Goal: Task Accomplishment & Management: Manage account settings

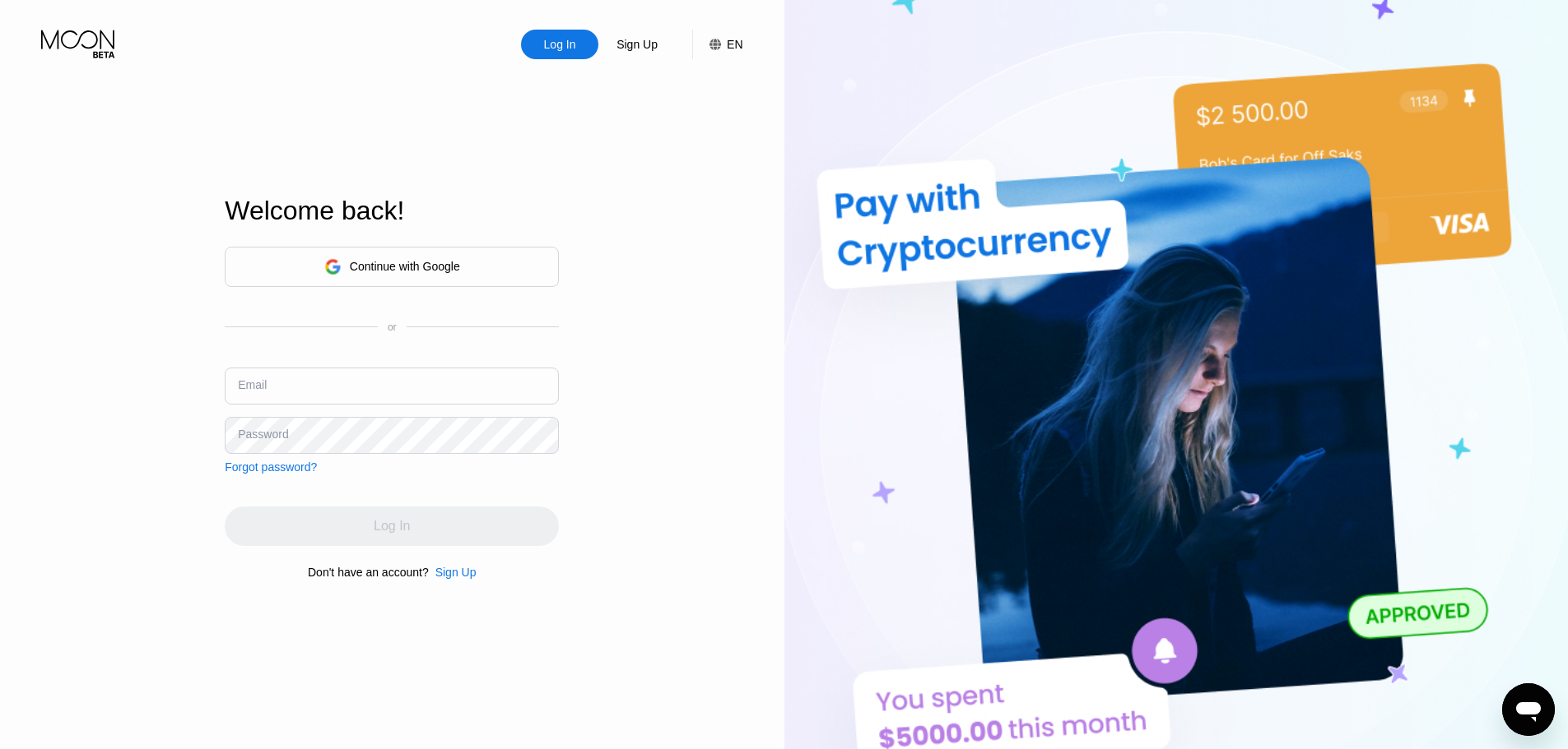
click at [463, 247] on div "Continue with Google" at bounding box center [392, 267] width 334 height 40
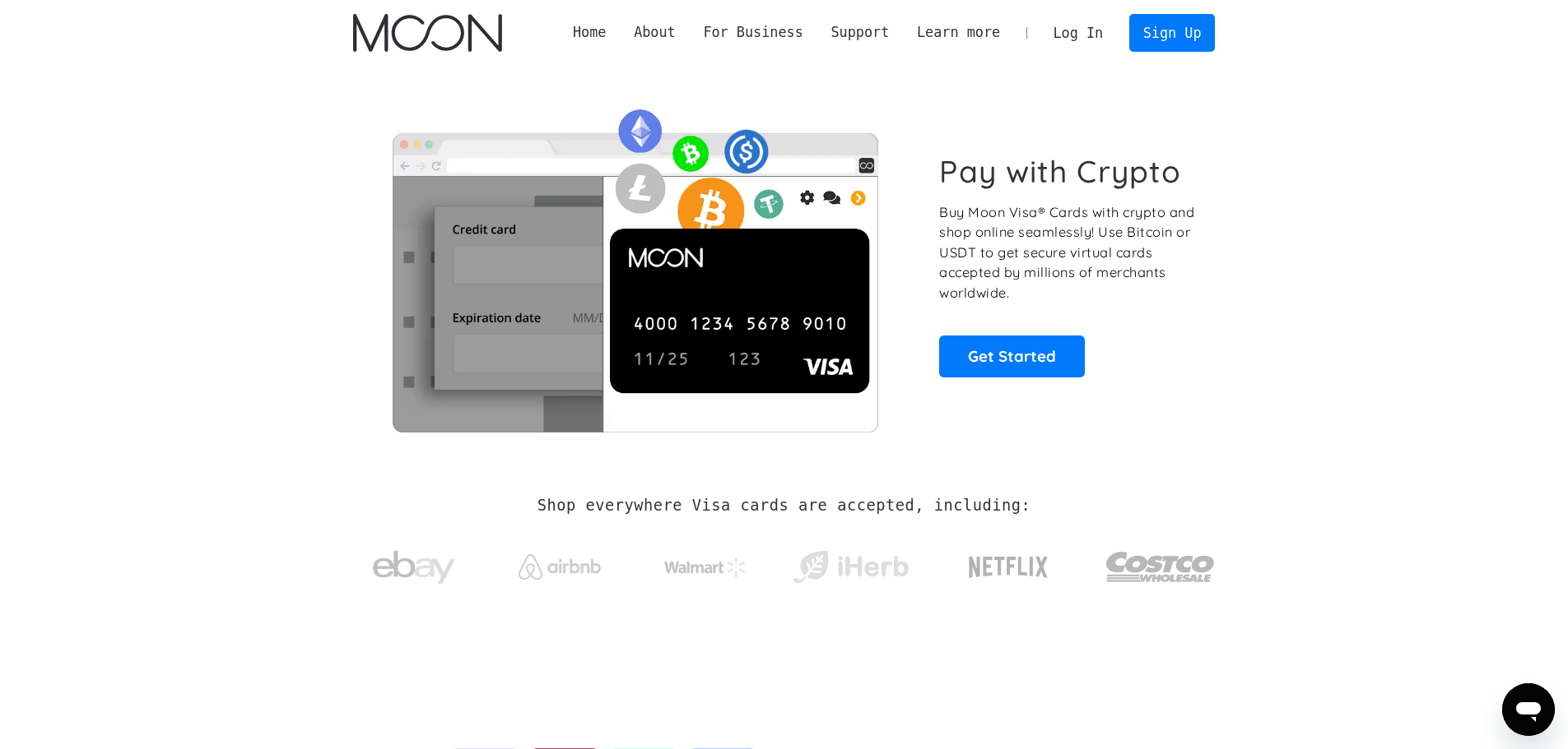
click at [1104, 24] on link "Log In" at bounding box center [1078, 33] width 77 height 37
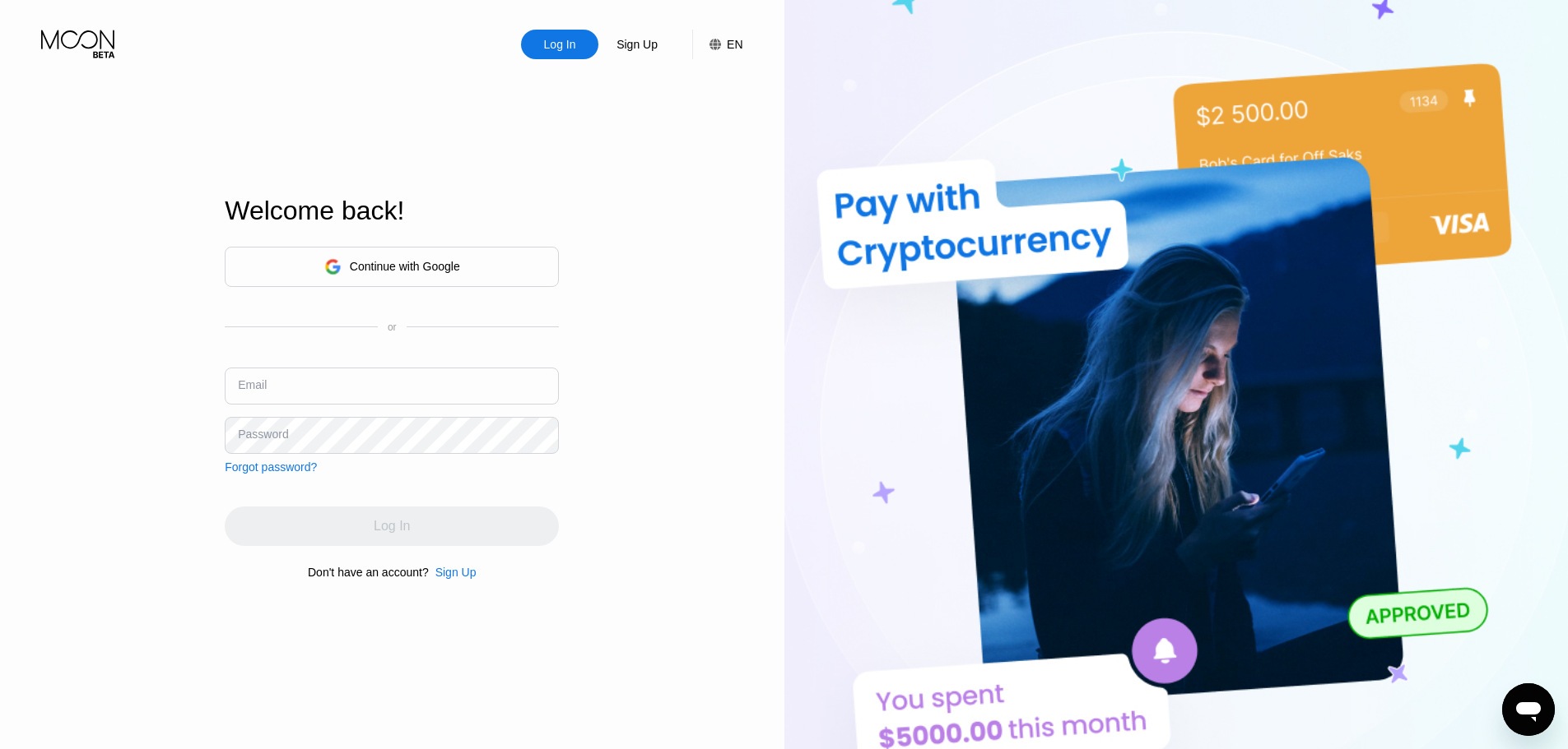
click at [432, 229] on div "Welcome back!" at bounding box center [392, 221] width 334 height 50
click at [420, 278] on div "Continue with Google" at bounding box center [392, 267] width 334 height 40
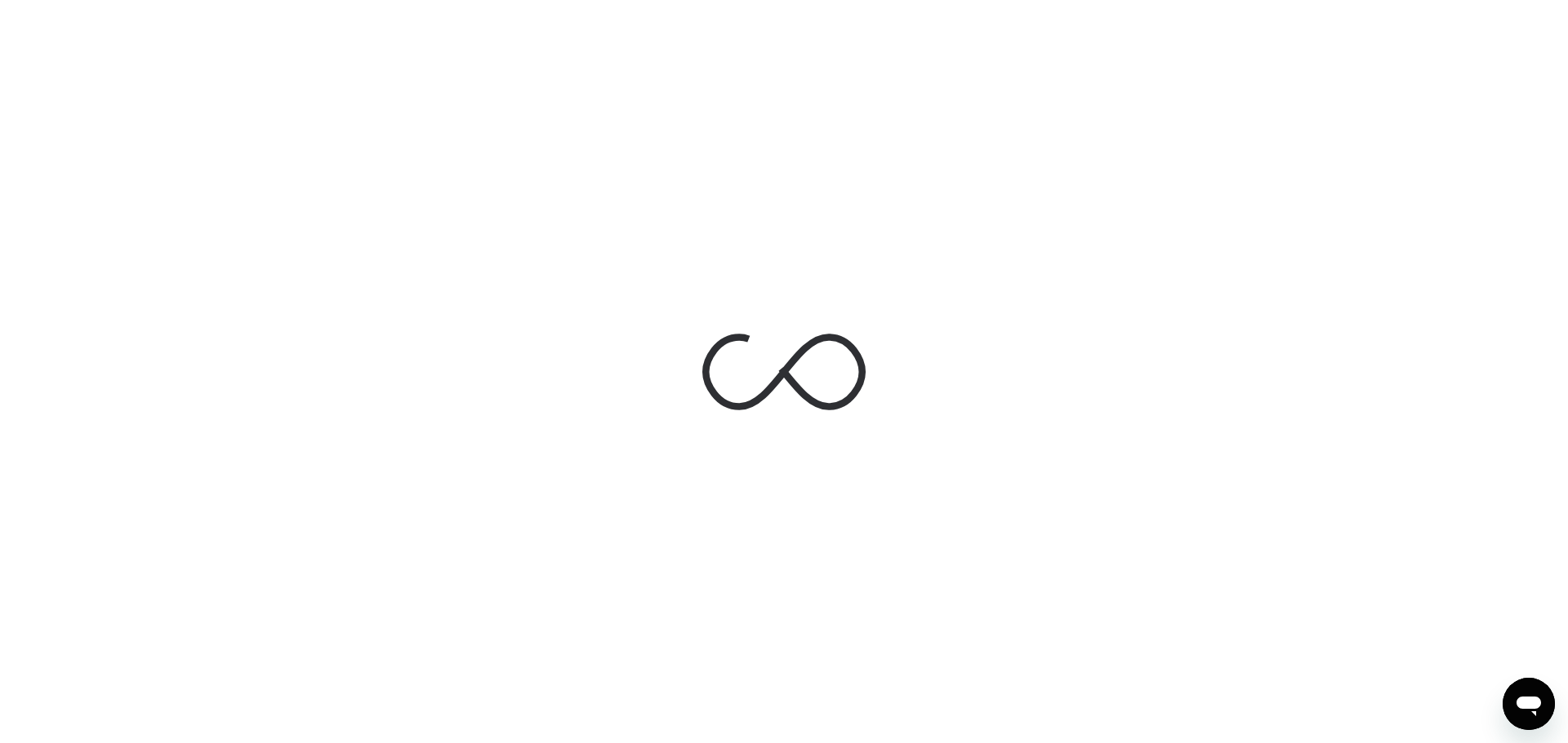
click at [1112, 366] on div at bounding box center [784, 371] width 1568 height 743
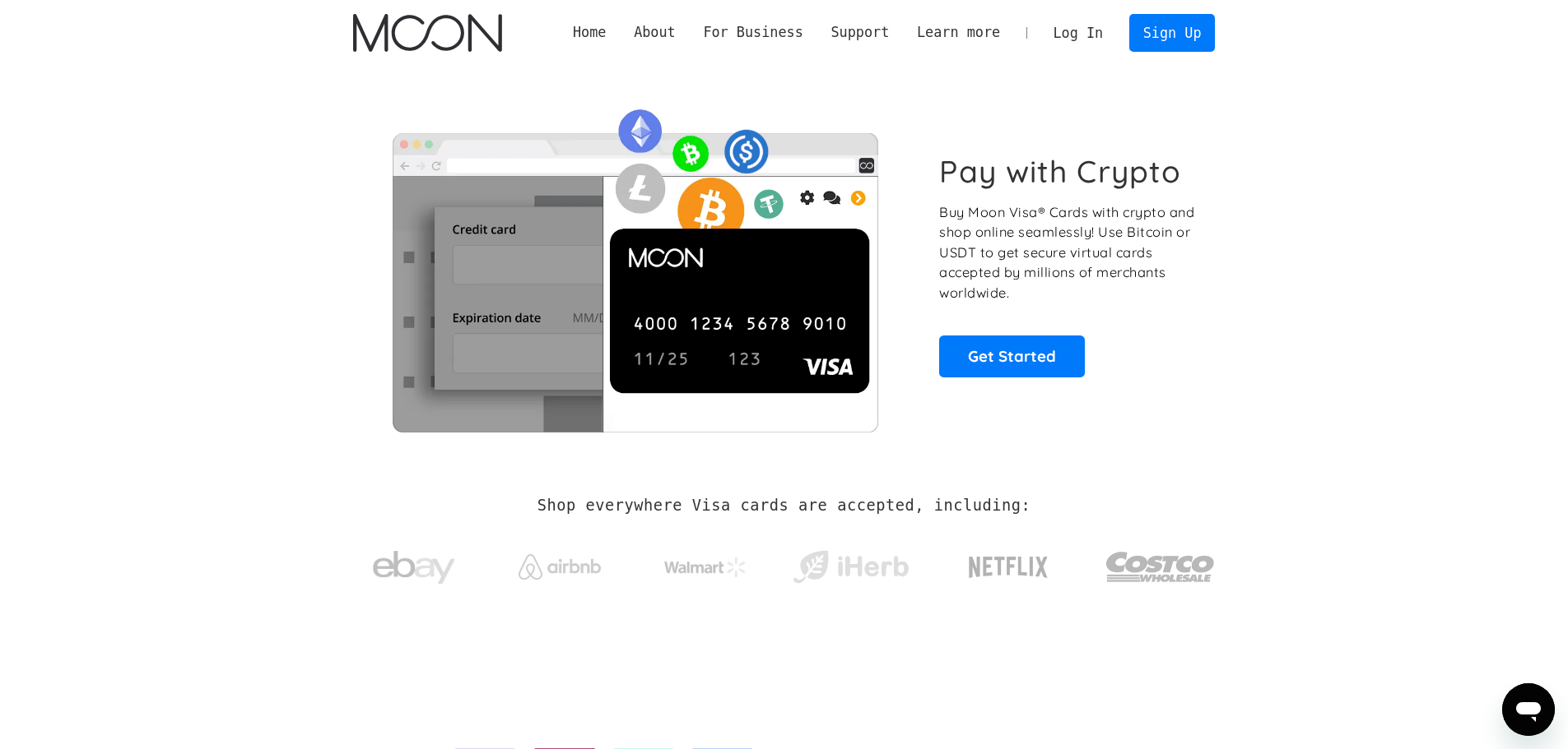
click at [1082, 24] on link "Log In" at bounding box center [1078, 33] width 77 height 37
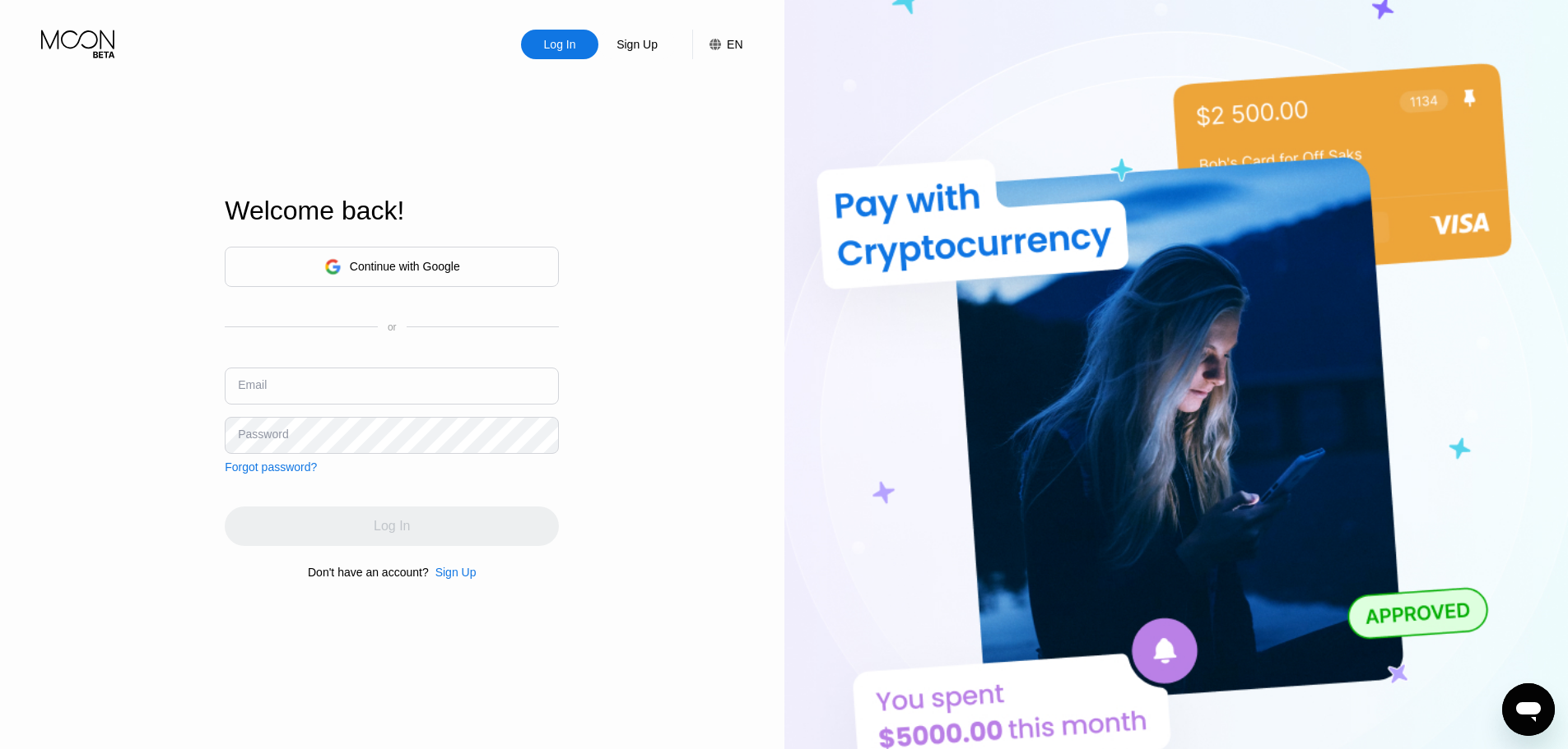
click at [467, 248] on div "Continue with Google" at bounding box center [392, 267] width 334 height 40
